Goal: Entertainment & Leisure: Consume media (video, audio)

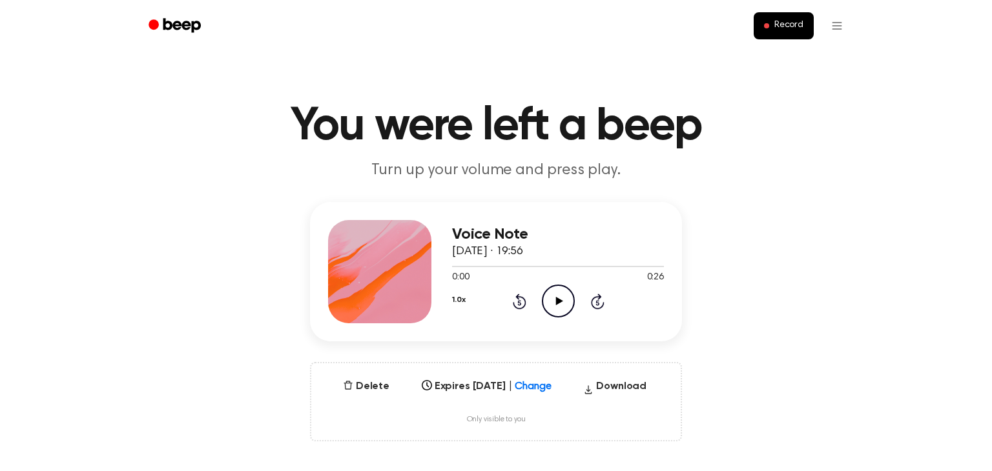
click at [555, 296] on icon "Play Audio" at bounding box center [558, 301] width 33 height 33
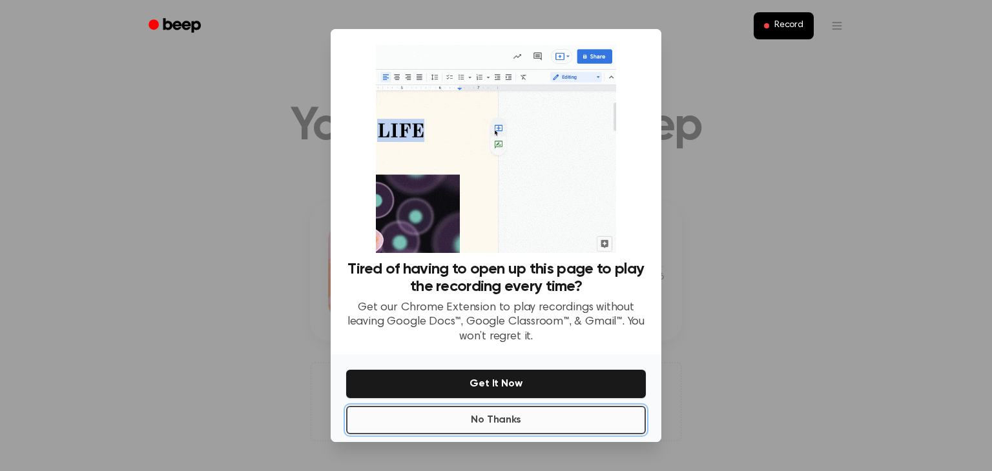
click at [577, 420] on button "No Thanks" at bounding box center [496, 420] width 300 height 28
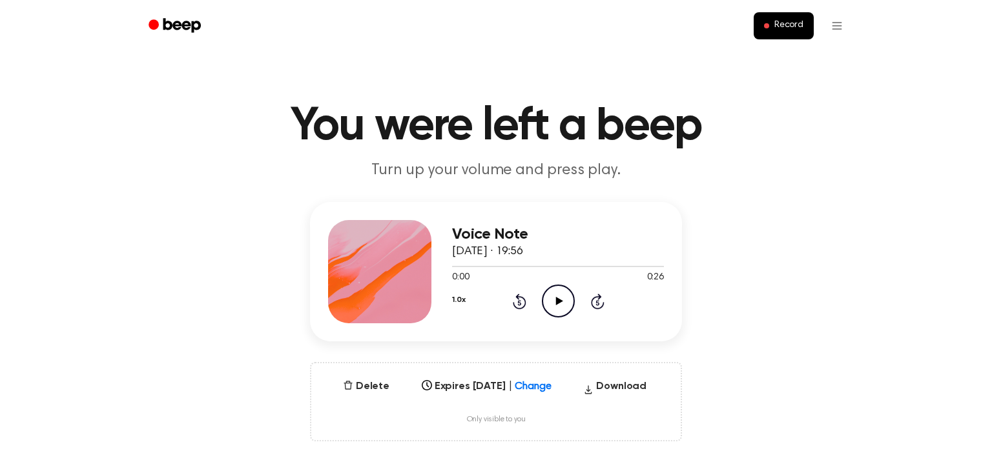
click at [548, 293] on icon "Play Audio" at bounding box center [558, 301] width 33 height 33
click at [565, 291] on icon "Play Audio" at bounding box center [558, 301] width 33 height 33
drag, startPoint x: 451, startPoint y: 265, endPoint x: 542, endPoint y: 267, distance: 90.4
click at [542, 267] on div at bounding box center [558, 266] width 212 height 10
click at [649, 268] on div at bounding box center [558, 266] width 212 height 10
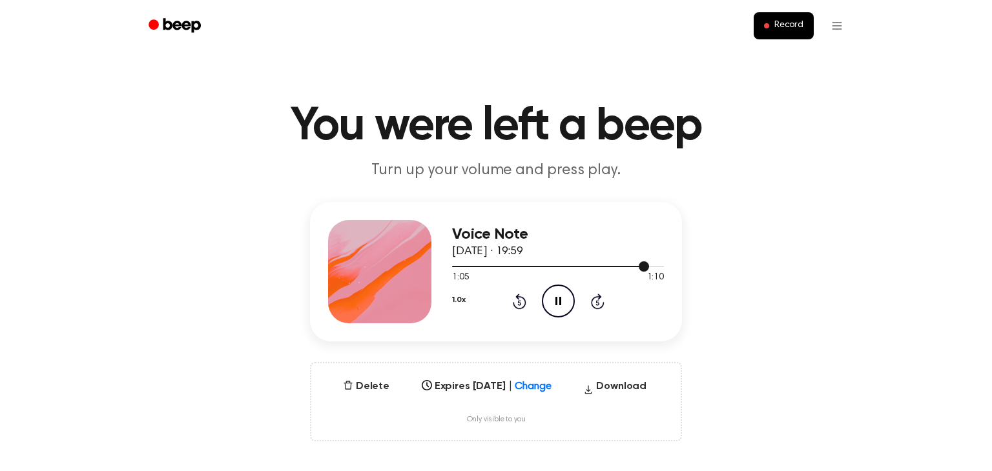
click at [649, 265] on div at bounding box center [558, 266] width 212 height 10
